Goal: Task Accomplishment & Management: Manage account settings

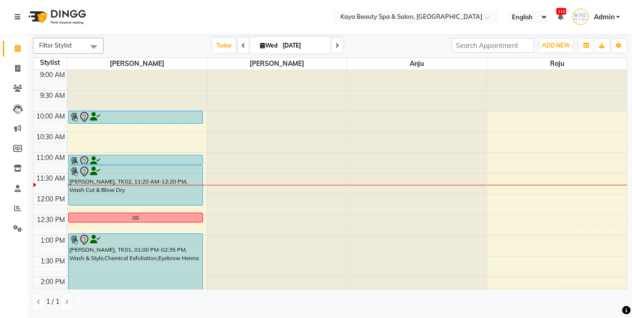
scroll to position [14, 0]
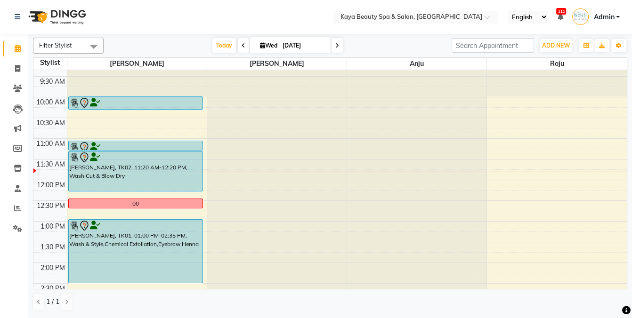
click at [162, 152] on div at bounding box center [135, 157] width 133 height 11
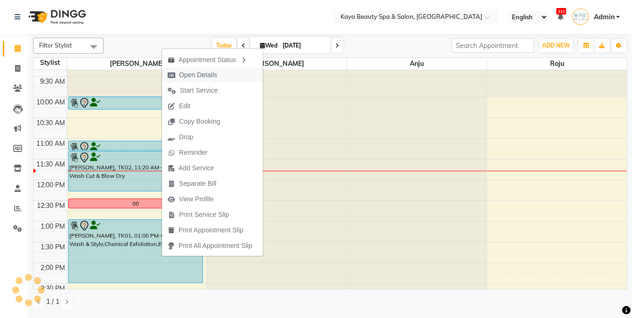
click at [194, 74] on span "Open Details" at bounding box center [198, 75] width 38 height 10
select select "7"
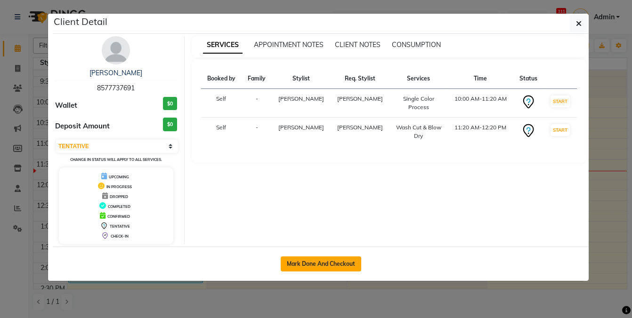
click at [338, 264] on button "Mark Done And Checkout" at bounding box center [321, 264] width 81 height 15
select select "service"
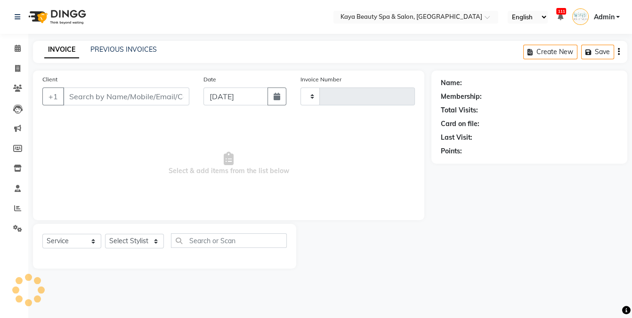
type input "0985"
select select "3896"
select select "19099"
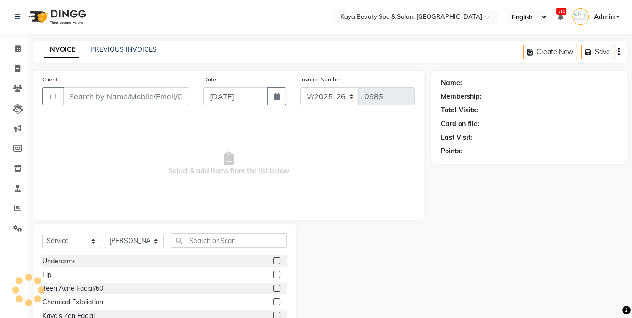
type input "8577737691"
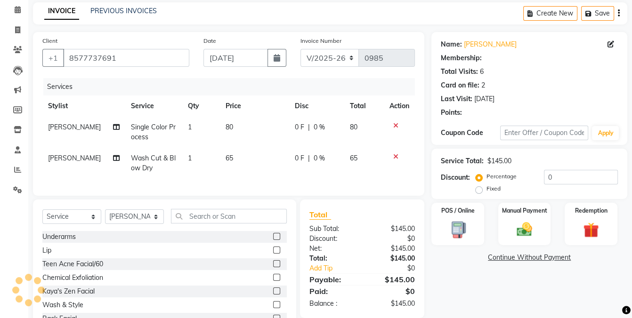
scroll to position [73, 0]
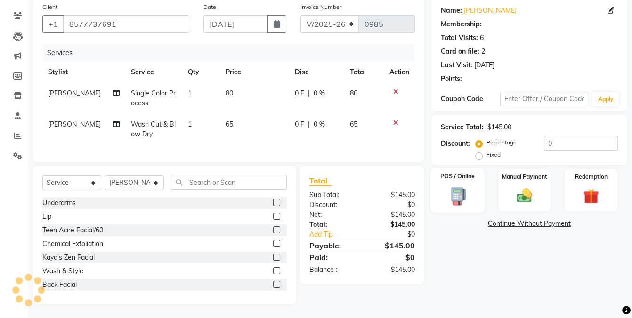
select select "1: Object"
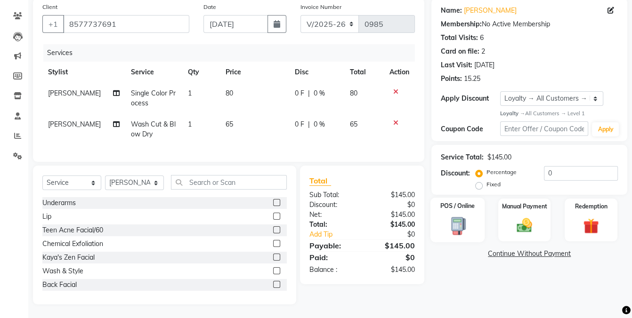
click at [453, 226] on img at bounding box center [458, 226] width 26 height 19
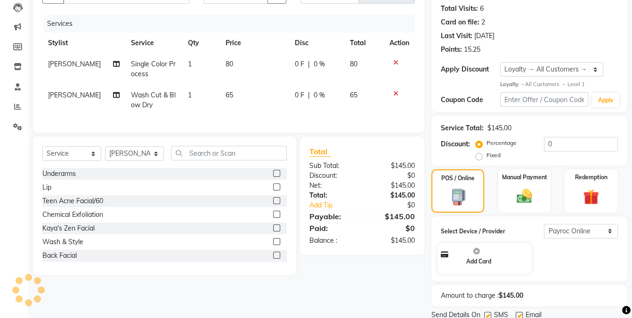
scroll to position [135, 0]
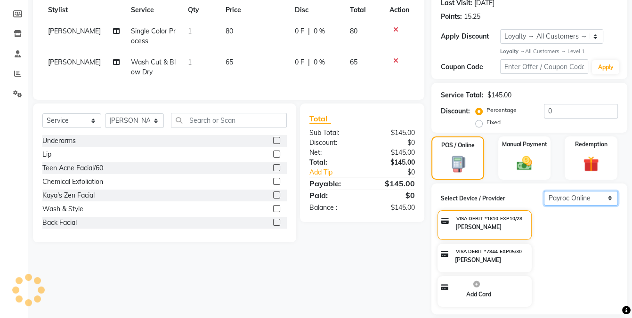
click at [574, 197] on select "Select Payroc Online Clover Mini New" at bounding box center [581, 198] width 74 height 15
select select "38"
click at [544, 206] on select "Select Payroc Online Clover Mini New" at bounding box center [581, 198] width 74 height 15
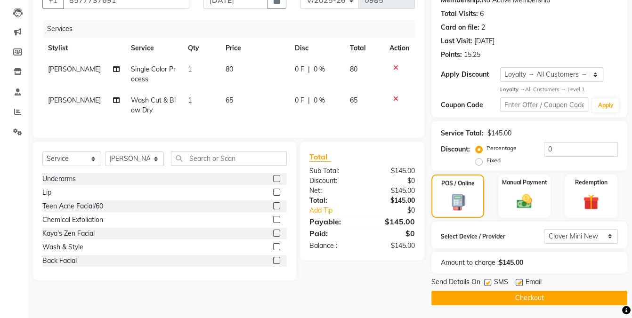
drag, startPoint x: 489, startPoint y: 281, endPoint x: 492, endPoint y: 297, distance: 15.7
click at [489, 281] on label at bounding box center [487, 282] width 7 height 7
click at [489, 281] on input "checkbox" at bounding box center [487, 283] width 6 height 6
checkbox input "false"
click at [489, 299] on button "Checkout" at bounding box center [529, 298] width 196 height 15
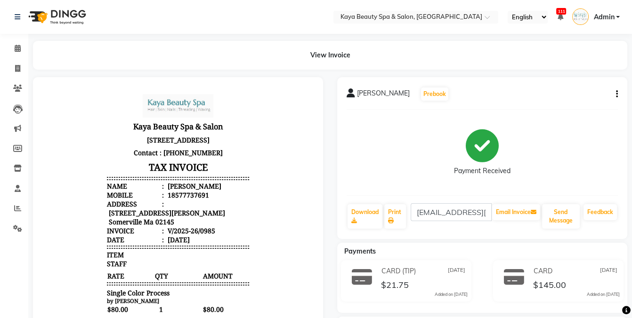
click at [511, 203] on div "Email Invoice" at bounding box center [516, 216] width 50 height 26
click at [511, 210] on button "Email Invoice" at bounding box center [516, 212] width 48 height 16
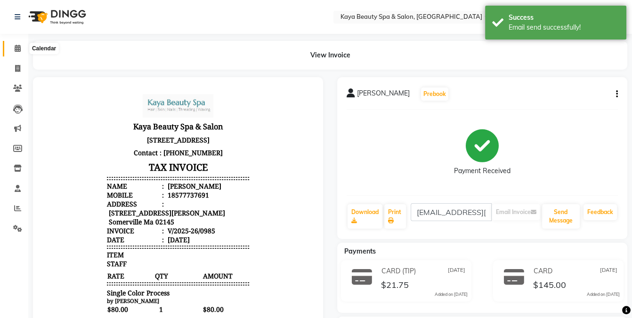
click at [18, 49] on icon at bounding box center [18, 48] width 6 height 7
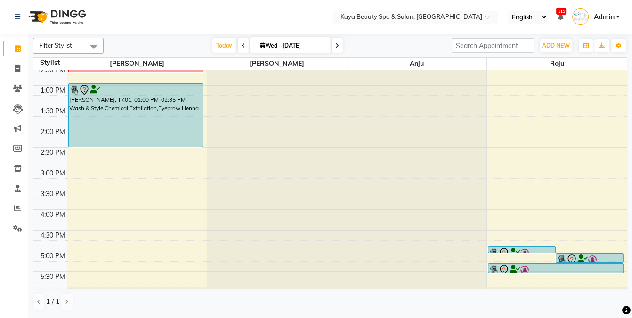
scroll to position [48, 0]
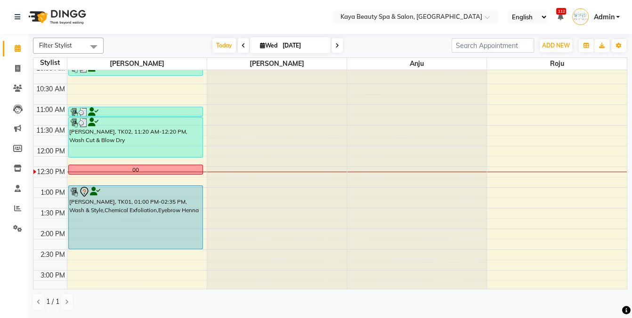
click at [124, 170] on div "00" at bounding box center [136, 169] width 134 height 9
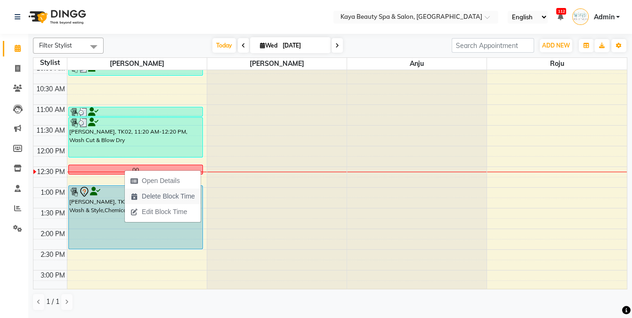
click at [152, 194] on span "Delete Block Time" at bounding box center [168, 197] width 53 height 10
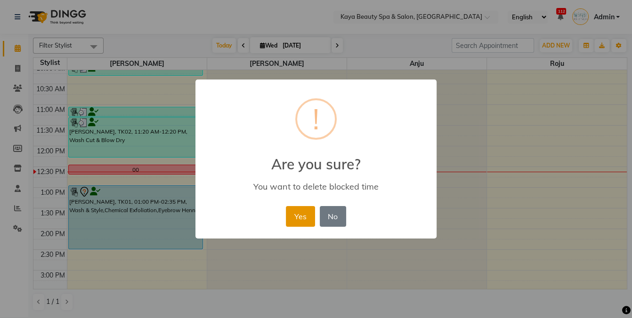
click at [299, 220] on button "Yes" at bounding box center [300, 216] width 29 height 21
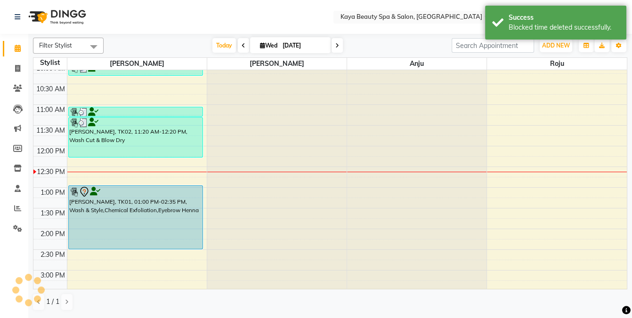
click at [158, 168] on div "9:00 AM 9:30 AM 10:00 AM 10:30 AM 11:00 AM 11:30 AM 12:00 PM 12:30 PM 1:00 PM 1…" at bounding box center [329, 229] width 593 height 414
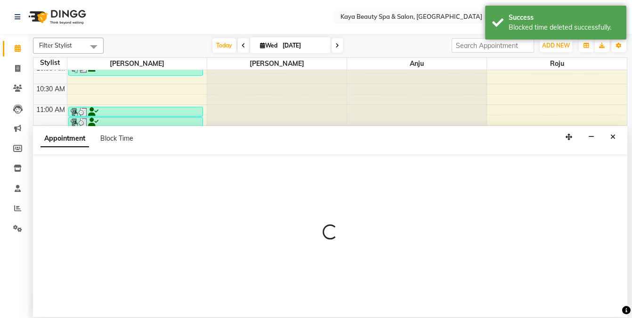
select select "19099"
select select "750"
select select "tentative"
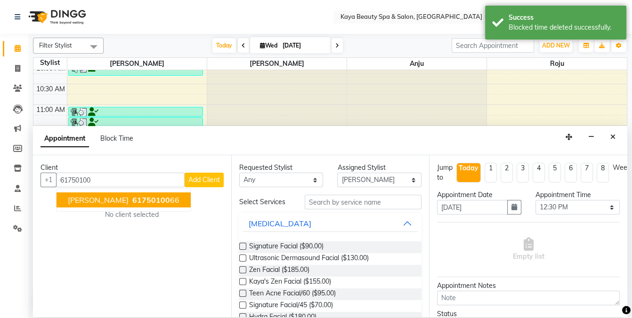
drag, startPoint x: 157, startPoint y: 200, endPoint x: 194, endPoint y: 201, distance: 36.7
click at [157, 199] on ngb-highlight "61750100 66" at bounding box center [154, 199] width 49 height 9
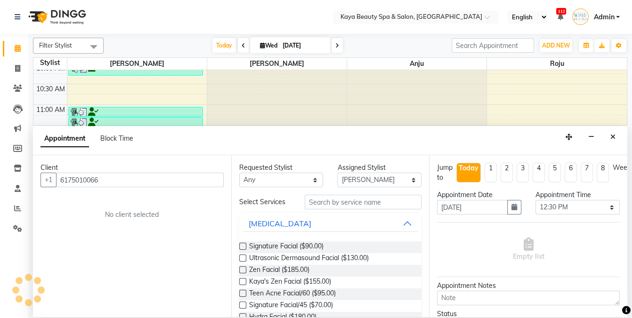
type input "6175010066"
click at [321, 200] on input "text" at bounding box center [363, 202] width 117 height 15
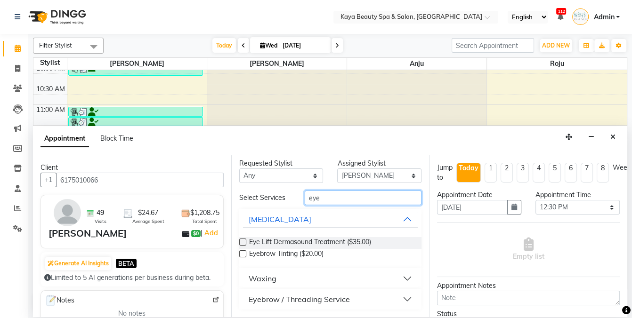
type input "eye"
click at [297, 300] on div "Eyebrow / Threading Service" at bounding box center [299, 299] width 101 height 11
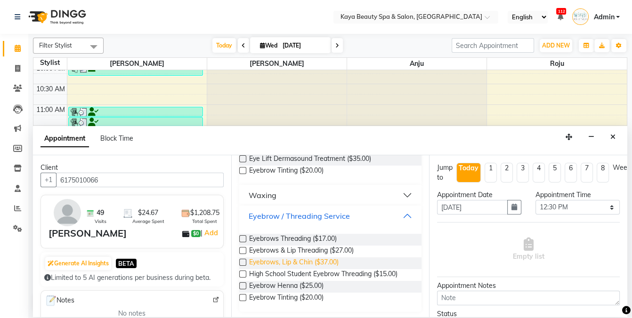
scroll to position [88, 0]
click at [310, 237] on span "Eyebrows Threading ($17.00)" at bounding box center [293, 240] width 88 height 12
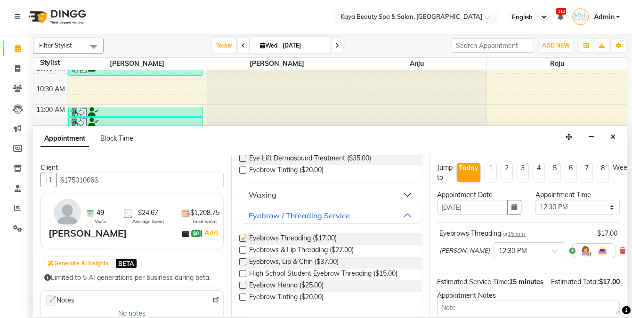
checkbox input "false"
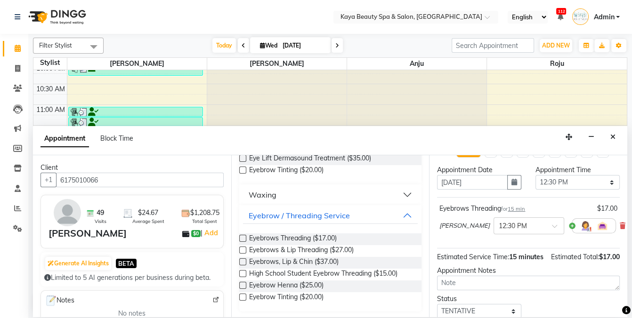
scroll to position [85, 0]
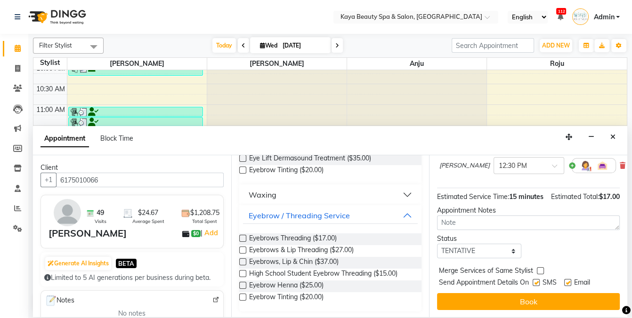
click at [536, 282] on label at bounding box center [536, 282] width 7 height 7
click at [536, 282] on input "checkbox" at bounding box center [536, 284] width 6 height 6
click at [536, 282] on label at bounding box center [536, 282] width 7 height 7
click at [536, 282] on input "checkbox" at bounding box center [536, 284] width 6 height 6
click at [536, 283] on label at bounding box center [536, 282] width 7 height 7
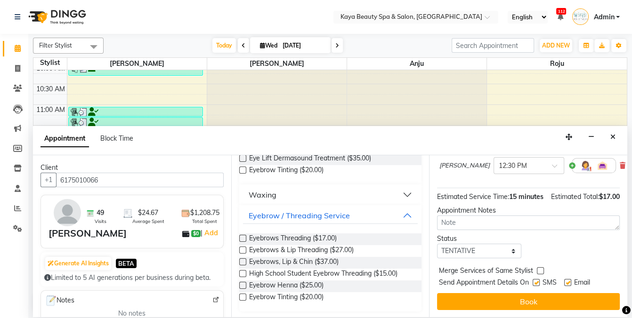
click at [536, 283] on input "checkbox" at bounding box center [536, 284] width 6 height 6
checkbox input "false"
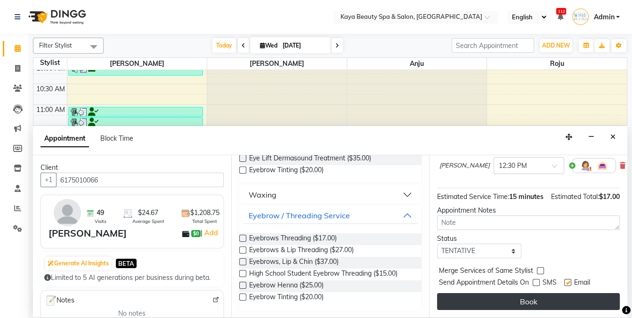
click at [537, 299] on button "Book" at bounding box center [528, 301] width 183 height 17
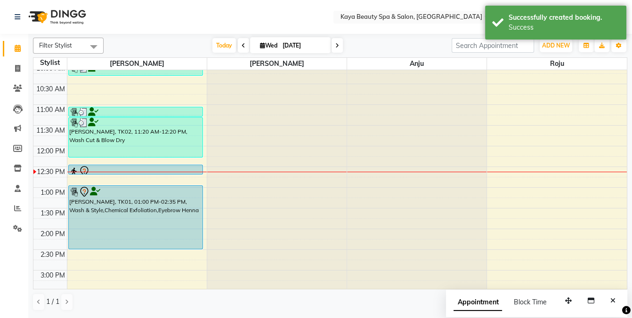
click at [178, 168] on div at bounding box center [135, 171] width 133 height 11
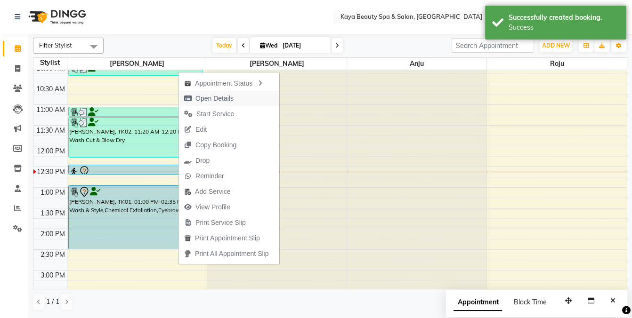
click at [209, 97] on span "Open Details" at bounding box center [214, 99] width 38 height 10
select select "7"
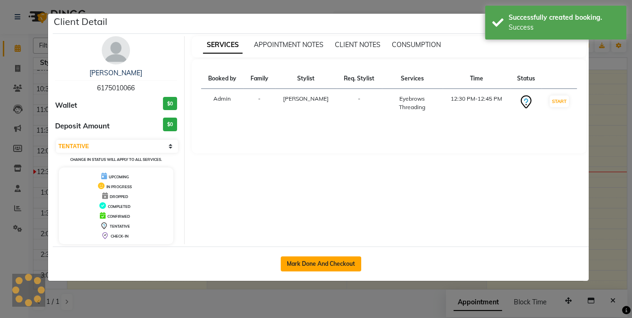
click at [335, 263] on button "Mark Done And Checkout" at bounding box center [321, 264] width 81 height 15
select select "service"
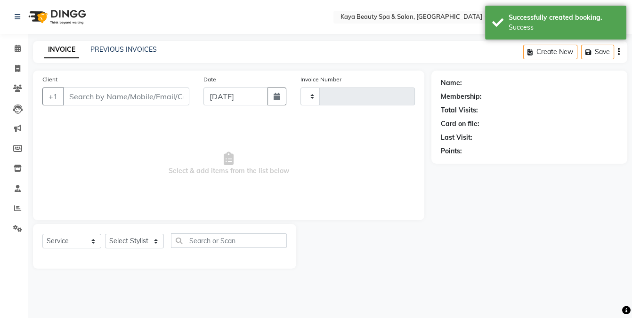
type input "0986"
select select "3896"
select select "19099"
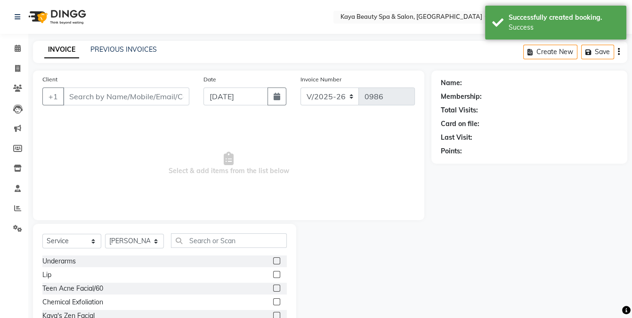
type input "6175010066"
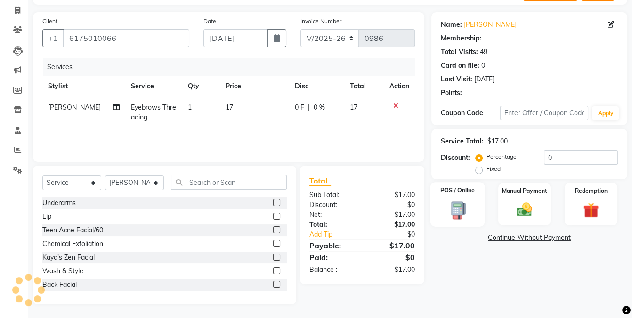
select select "1: Object"
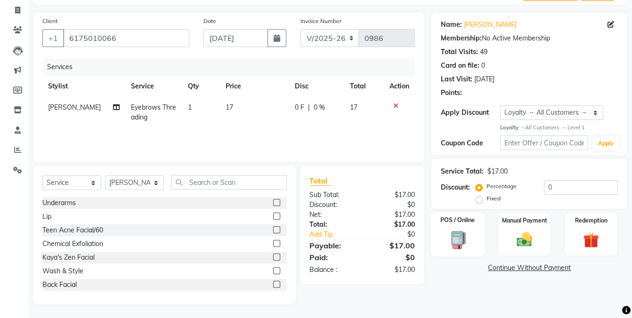
click at [451, 214] on div "POS / Online" at bounding box center [457, 234] width 55 height 45
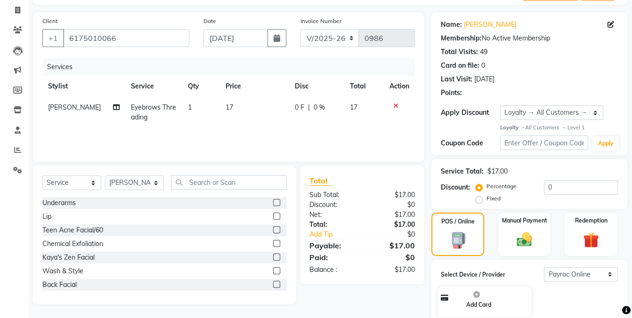
scroll to position [122, 0]
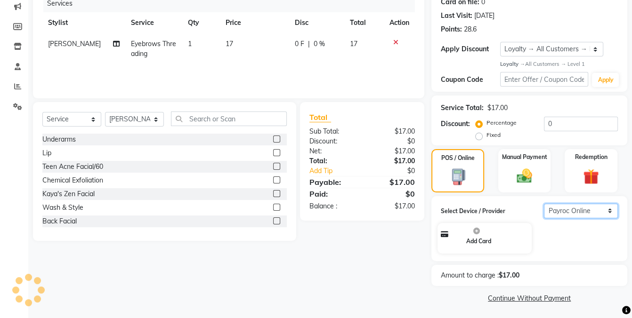
click at [582, 210] on select "Select Payroc Online Clover Mini New" at bounding box center [581, 211] width 74 height 15
select select "38"
click at [544, 218] on select "Select Payroc Online Clover Mini New" at bounding box center [581, 211] width 74 height 15
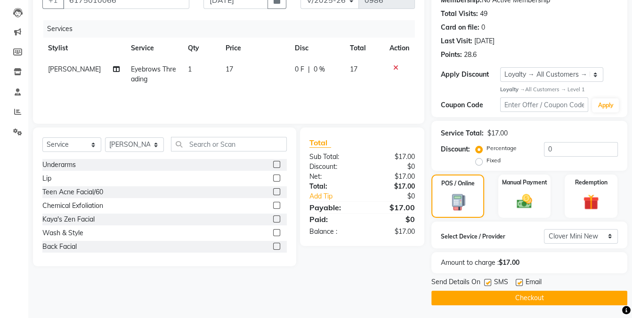
click at [487, 281] on label at bounding box center [487, 282] width 7 height 7
click at [487, 281] on input "checkbox" at bounding box center [487, 283] width 6 height 6
checkbox input "false"
click at [496, 298] on button "Checkout" at bounding box center [529, 298] width 196 height 15
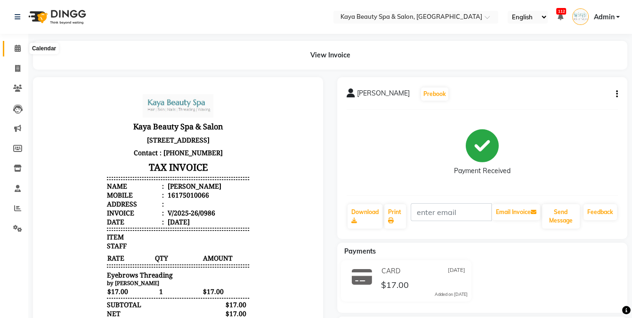
click at [16, 49] on icon at bounding box center [18, 48] width 6 height 7
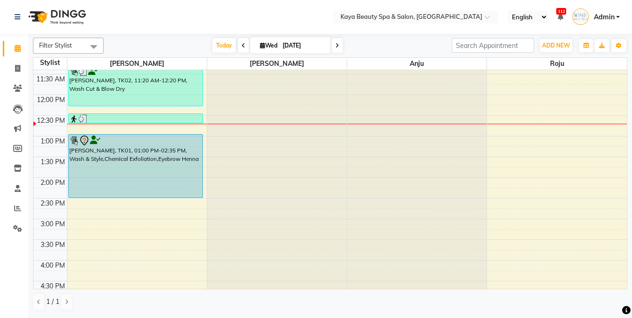
scroll to position [102, 0]
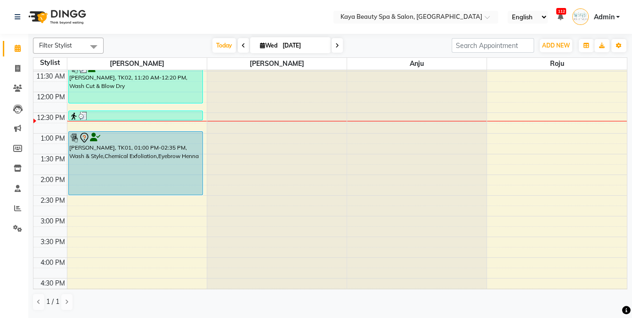
click at [509, 124] on div "9:00 AM 9:30 AM 10:00 AM 10:30 AM 11:00 AM 11:30 AM 12:00 PM 12:30 PM 1:00 PM 1…" at bounding box center [329, 175] width 593 height 414
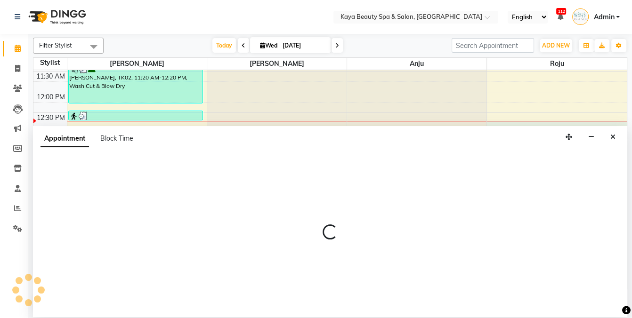
select select "80730"
select select "765"
select select "tentative"
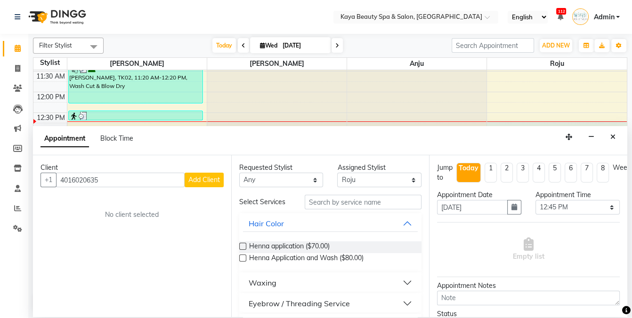
type input "4016020635"
click at [211, 180] on span "Add Client" at bounding box center [204, 180] width 32 height 8
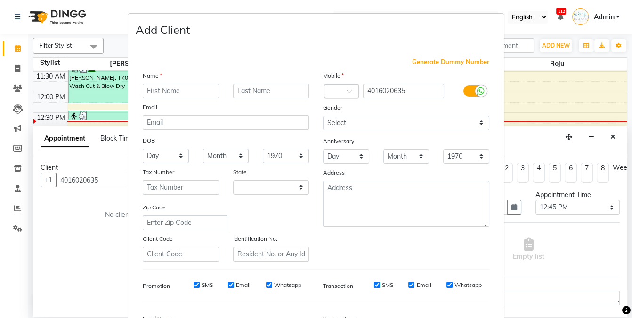
select select "3943"
type input "lauren"
click at [285, 124] on input "email" at bounding box center [226, 122] width 166 height 15
click at [289, 92] on input "text" at bounding box center [271, 91] width 76 height 15
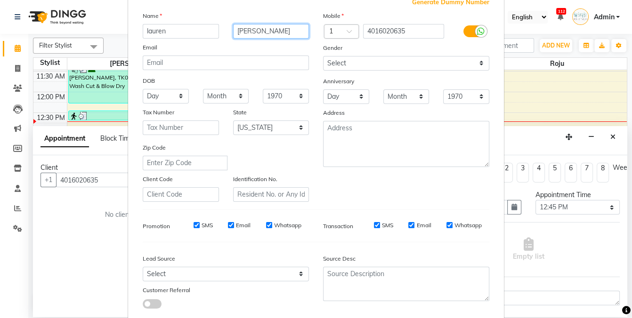
scroll to position [115, 0]
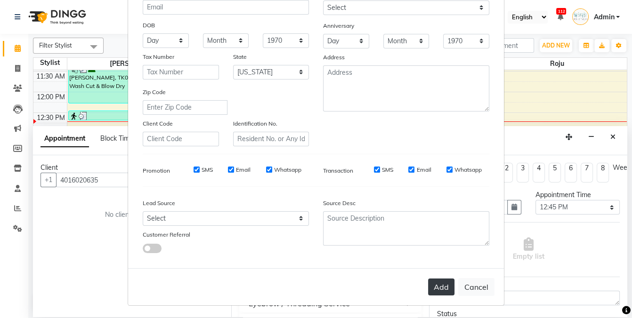
type input "[PERSON_NAME]"
click at [441, 282] on button "Add" at bounding box center [441, 287] width 26 height 17
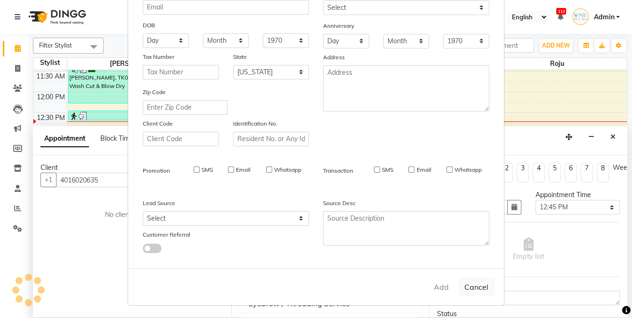
select select
select select "null"
select select
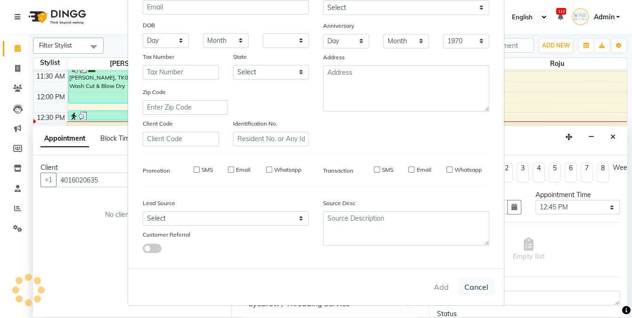
select select
checkbox input "false"
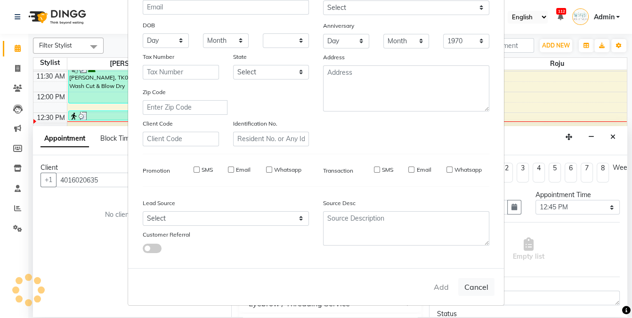
checkbox input "false"
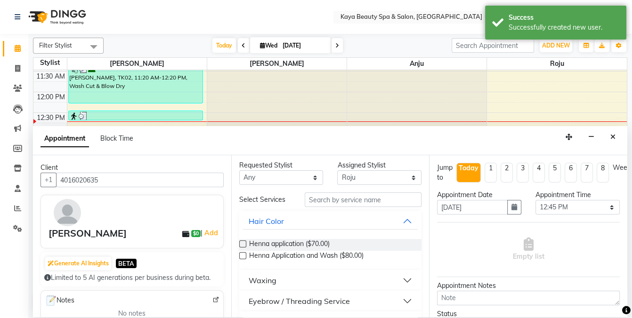
scroll to position [0, 0]
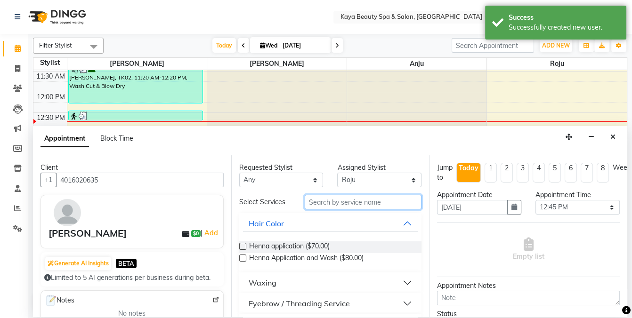
click at [343, 202] on input "text" at bounding box center [363, 202] width 117 height 15
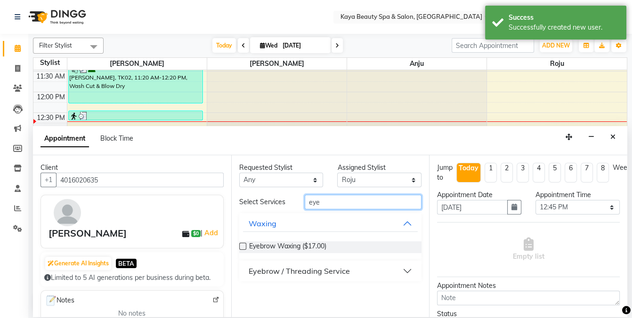
type input "eye"
click at [316, 270] on div "Eyebrow / Threading Service" at bounding box center [299, 271] width 101 height 11
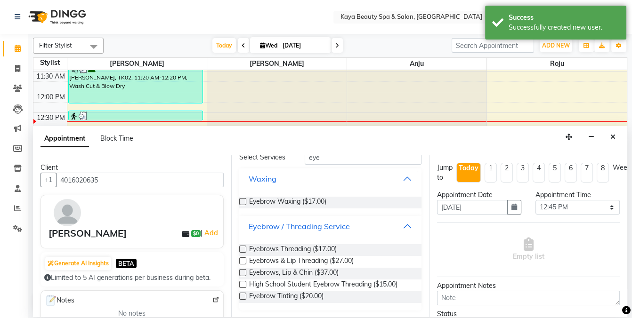
scroll to position [46, 0]
click at [345, 259] on span "Eyebrows & Lip Threading ($27.00)" at bounding box center [301, 261] width 105 height 12
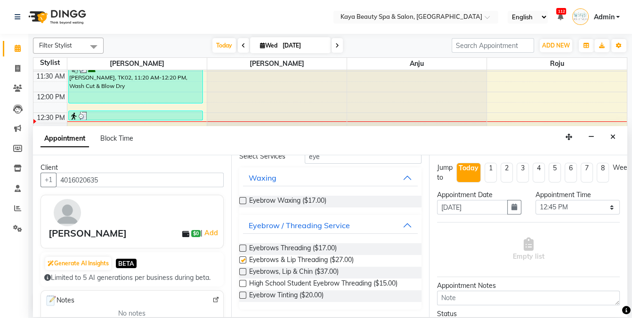
checkbox input "false"
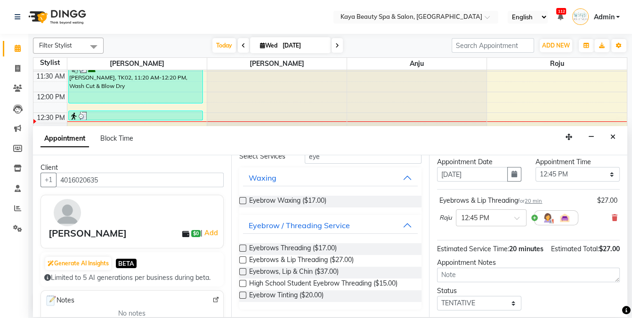
scroll to position [85, 0]
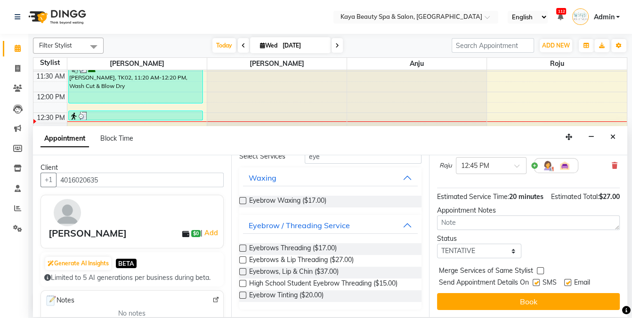
click at [536, 281] on label at bounding box center [536, 282] width 7 height 7
click at [536, 281] on input "checkbox" at bounding box center [536, 284] width 6 height 6
checkbox input "false"
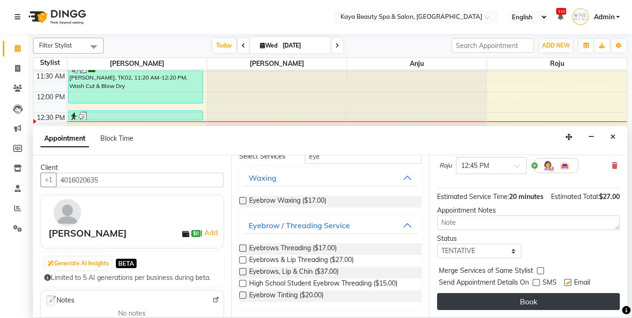
click at [538, 300] on button "Book" at bounding box center [528, 301] width 183 height 17
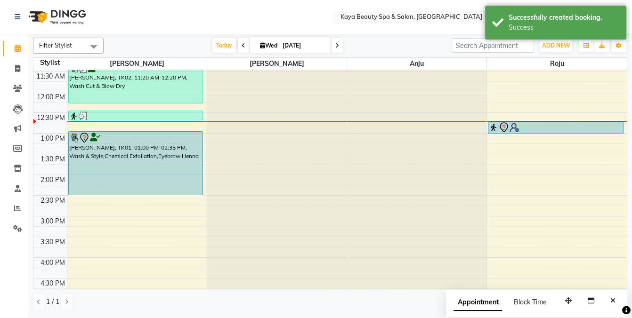
click at [521, 125] on div at bounding box center [555, 127] width 133 height 11
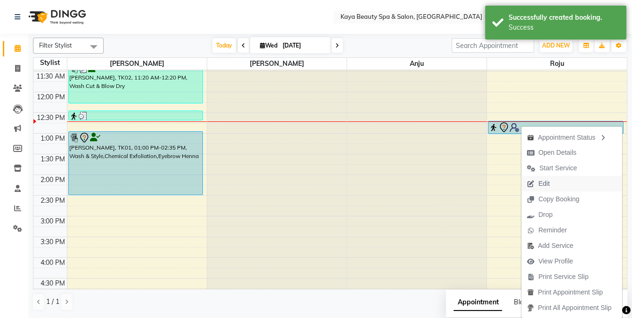
click at [544, 182] on span "Edit" at bounding box center [543, 184] width 11 height 10
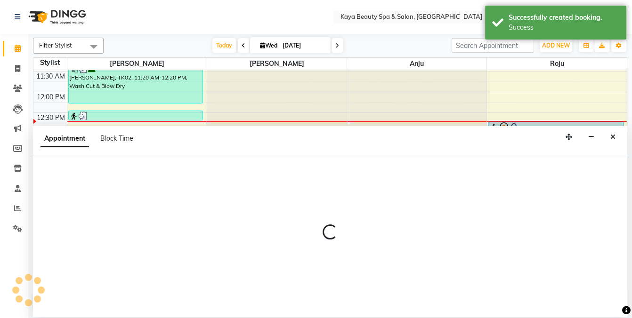
select select "tentative"
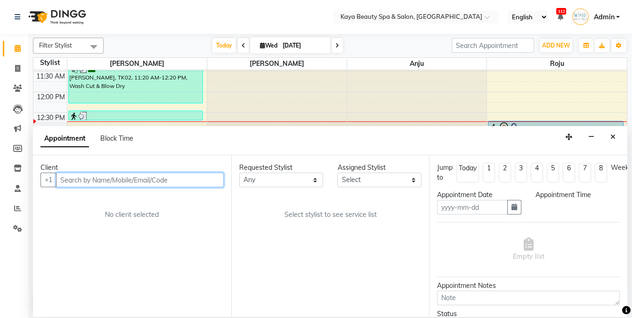
type input "[DATE]"
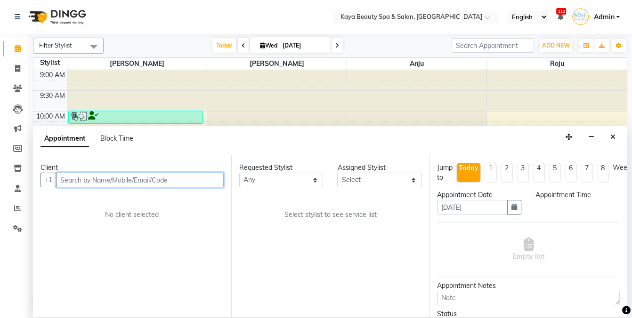
select select "765"
select select "80730"
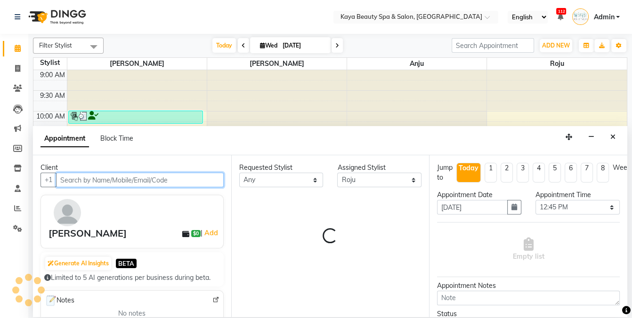
scroll to position [123, 0]
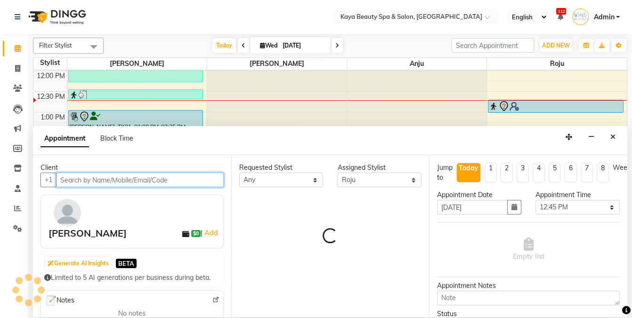
select select "2032"
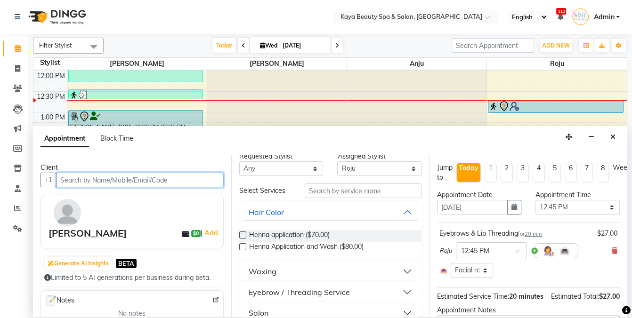
scroll to position [13, 0]
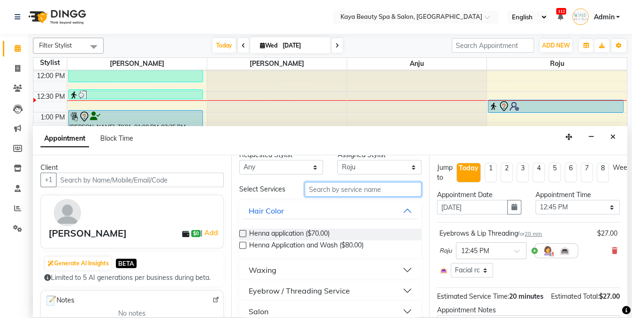
click at [343, 188] on input "text" at bounding box center [363, 189] width 117 height 15
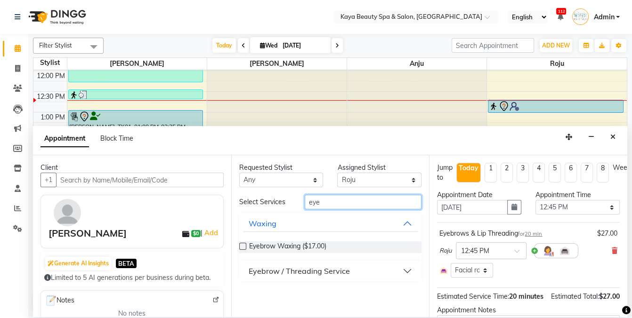
type input "eye"
click at [291, 278] on button "Eyebrow / Threading Service" at bounding box center [330, 271] width 175 height 17
click at [298, 271] on div "Eyebrow / Threading Service" at bounding box center [299, 271] width 101 height 11
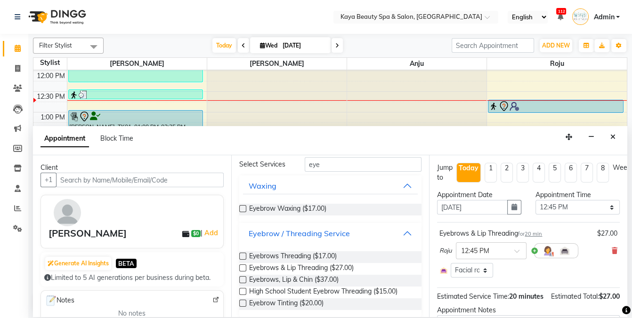
scroll to position [46, 0]
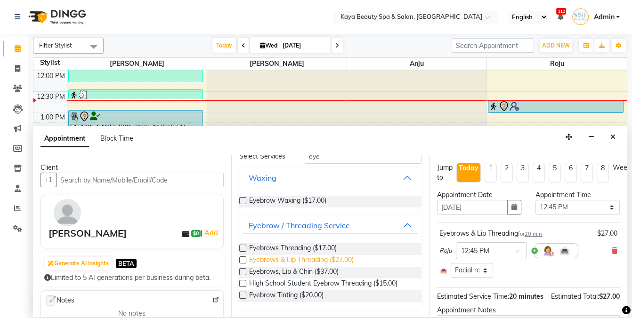
click at [333, 261] on span "Eyebrows & Lip Threading ($27.00)" at bounding box center [301, 261] width 105 height 12
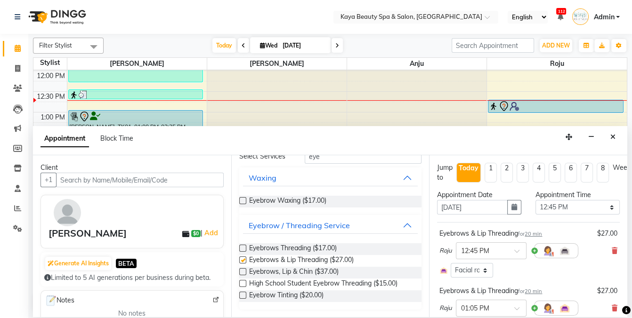
checkbox input "false"
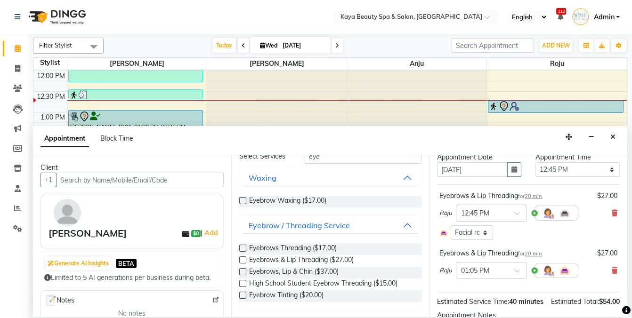
scroll to position [115, 0]
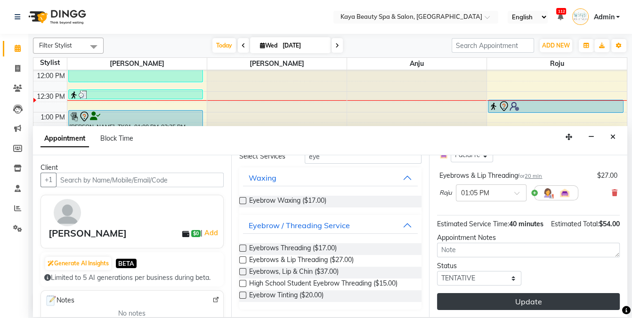
click at [534, 299] on button "Update" at bounding box center [528, 301] width 183 height 17
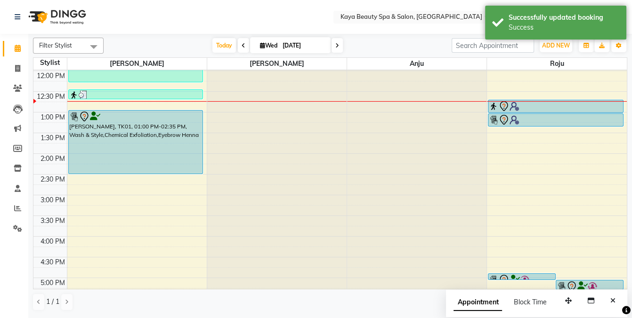
click at [553, 106] on div at bounding box center [555, 106] width 133 height 11
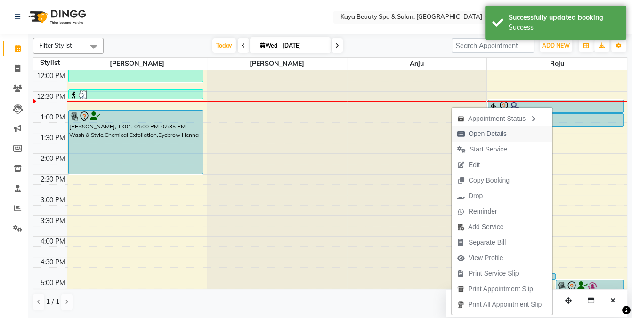
click at [490, 135] on span "Open Details" at bounding box center [488, 134] width 38 height 10
select select "7"
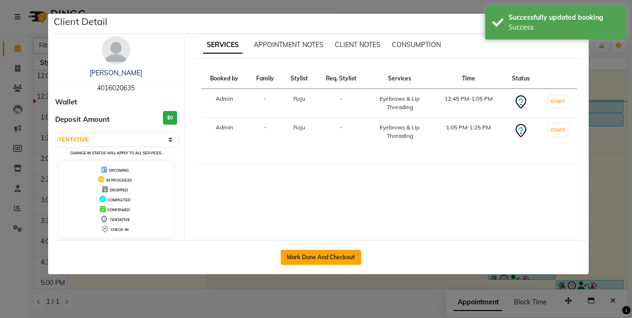
click at [343, 254] on button "Mark Done And Checkout" at bounding box center [321, 257] width 81 height 15
select select "service"
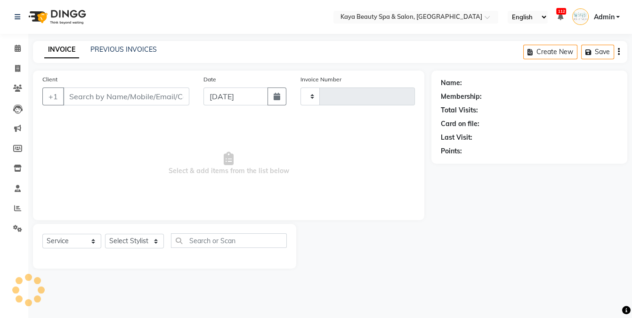
type input "0987"
select select "3896"
select select "19099"
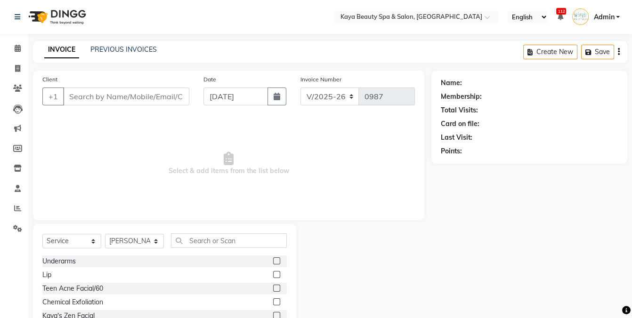
type input "4016020635"
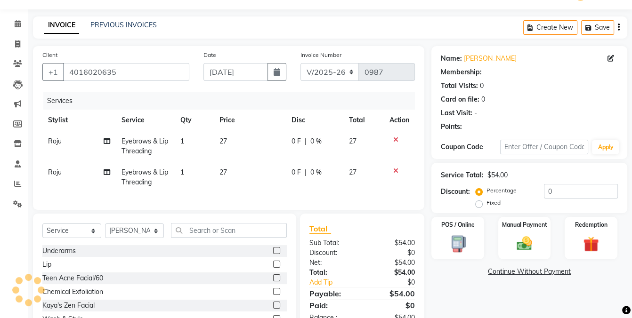
scroll to position [73, 0]
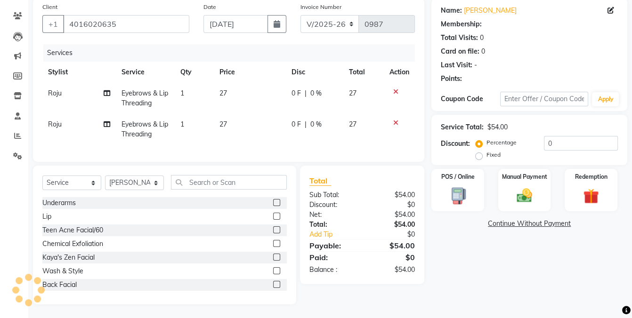
select select "1: Object"
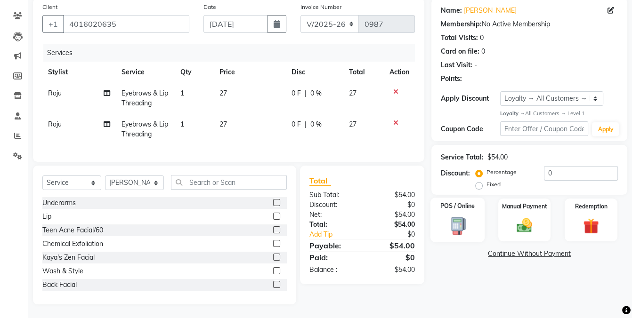
click at [449, 219] on img at bounding box center [458, 226] width 26 height 19
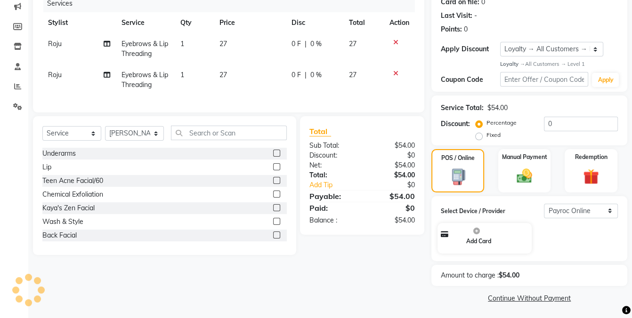
scroll to position [122, 0]
click at [577, 212] on select "Select Payroc Online Clover Mini New" at bounding box center [581, 211] width 74 height 15
select select "38"
click at [544, 218] on select "Select Payroc Online Clover Mini New" at bounding box center [581, 211] width 74 height 15
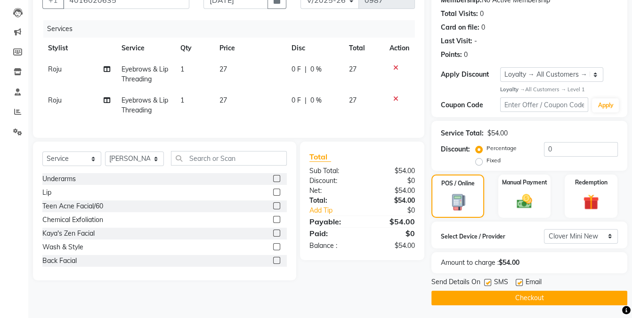
click at [485, 281] on label at bounding box center [487, 282] width 7 height 7
click at [485, 281] on input "checkbox" at bounding box center [487, 283] width 6 height 6
checkbox input "false"
click at [548, 295] on button "Checkout" at bounding box center [529, 298] width 196 height 15
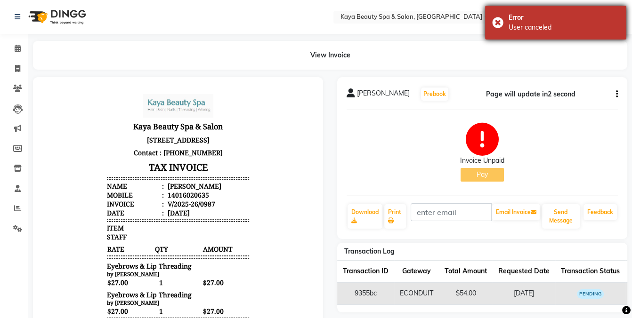
click at [499, 23] on div "Error User canceled" at bounding box center [555, 23] width 141 height 34
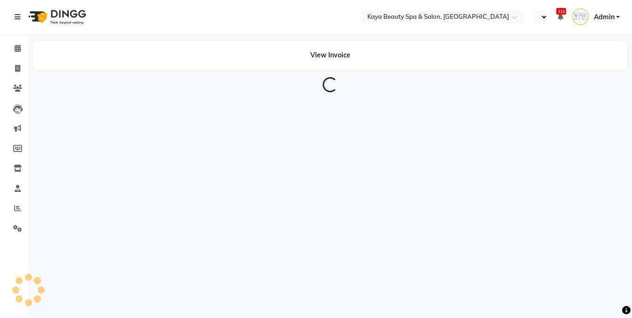
select select "en"
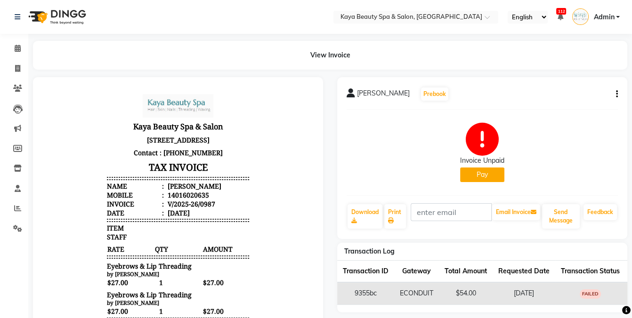
click at [486, 172] on button "Pay" at bounding box center [482, 175] width 44 height 15
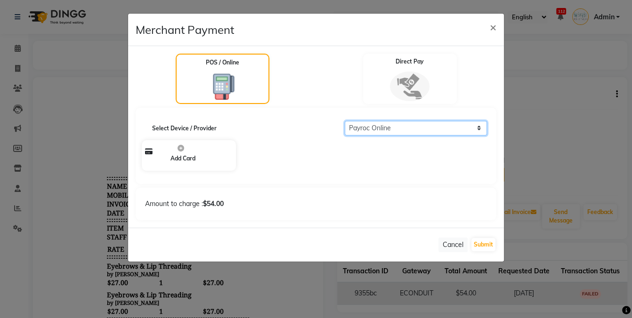
click at [411, 129] on select "Select Payroc Online Clover Mini New" at bounding box center [416, 128] width 143 height 15
select select "38"
click at [345, 121] on select "Select Payroc Online Clover Mini New" at bounding box center [416, 128] width 143 height 15
click at [407, 199] on div "Amount to charge : $54.00" at bounding box center [316, 204] width 356 height 10
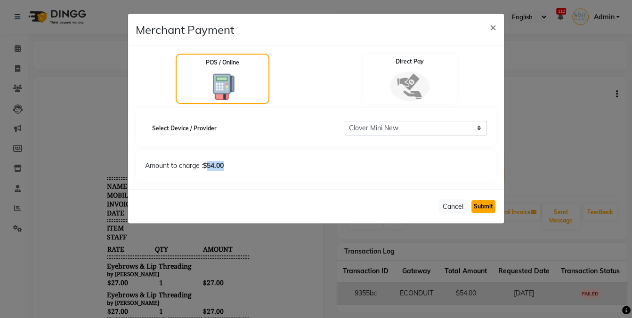
click at [485, 206] on button "Submit" at bounding box center [483, 206] width 24 height 13
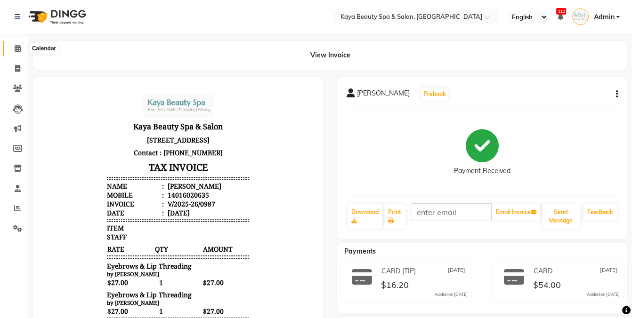
click at [15, 48] on icon at bounding box center [18, 48] width 6 height 7
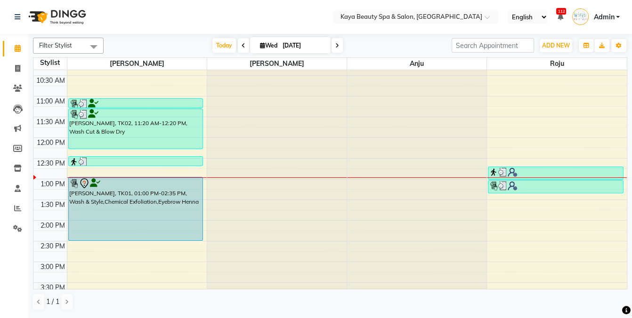
scroll to position [69, 0]
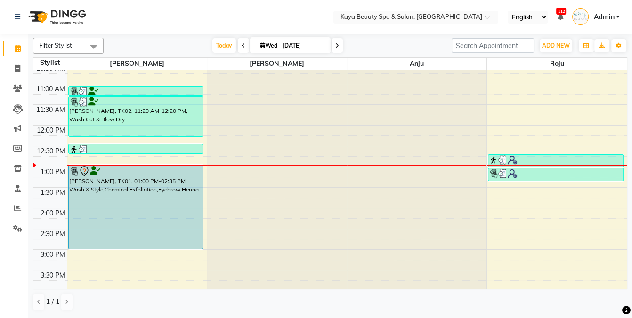
drag, startPoint x: 95, startPoint y: 232, endPoint x: 90, endPoint y: 251, distance: 19.4
click at [90, 251] on div "9:00 AM 9:30 AM 10:00 AM 10:30 AM 11:00 AM 11:30 AM 12:00 PM 12:30 PM 1:00 PM 1…" at bounding box center [329, 208] width 593 height 414
